Goal: Check status: Check status

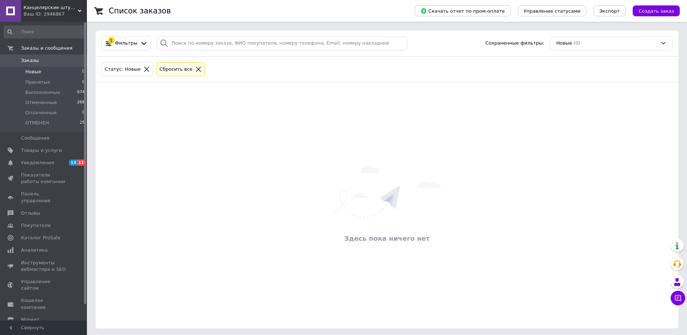
click at [37, 60] on span "Заказы" at bounding box center [44, 60] width 46 height 7
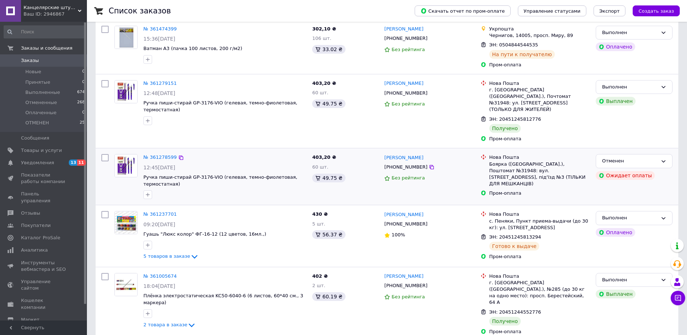
scroll to position [72, 0]
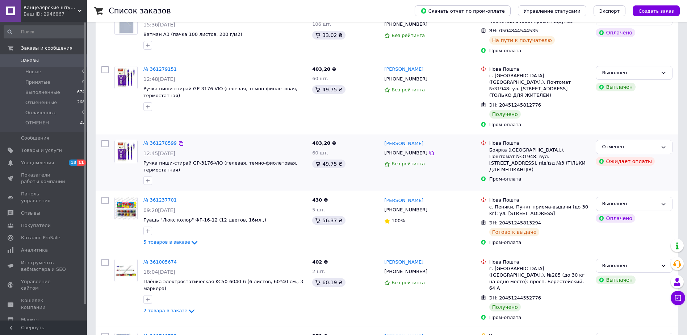
click at [105, 140] on input "checkbox" at bounding box center [104, 143] width 7 height 7
checkbox input "true"
drag, startPoint x: 105, startPoint y: 147, endPoint x: 655, endPoint y: 173, distance: 550.2
click at [655, 173] on div "Отменен Ожидает оплаты" at bounding box center [634, 162] width 83 height 51
checkbox input "true"
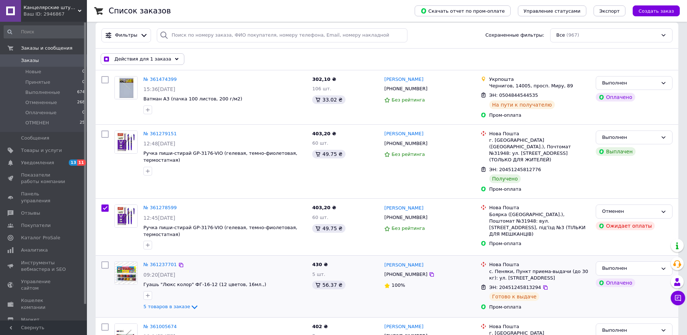
scroll to position [0, 0]
